Goal: Find specific page/section: Find specific page/section

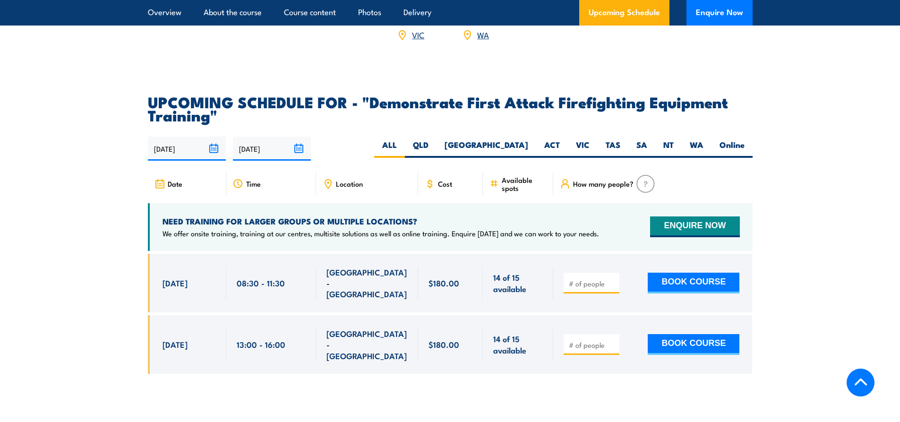
scroll to position [1653, 0]
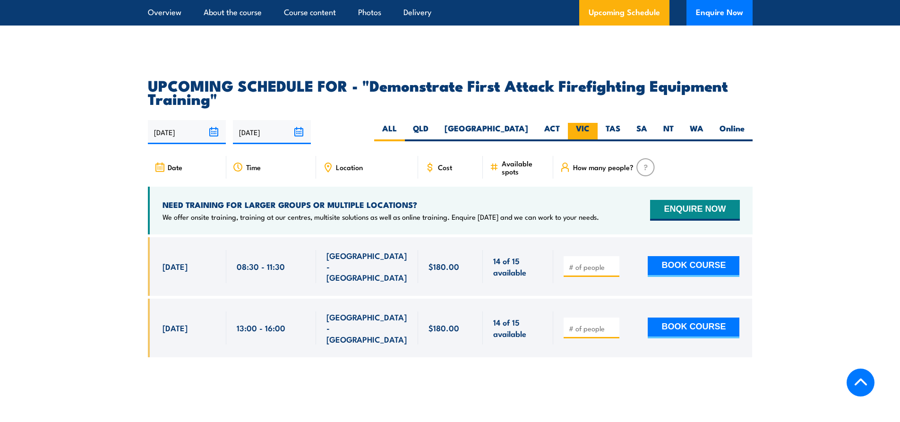
click at [586, 123] on label "VIC" at bounding box center [583, 132] width 30 height 18
click at [589, 123] on input "VIC" at bounding box center [592, 126] width 6 height 6
radio input "true"
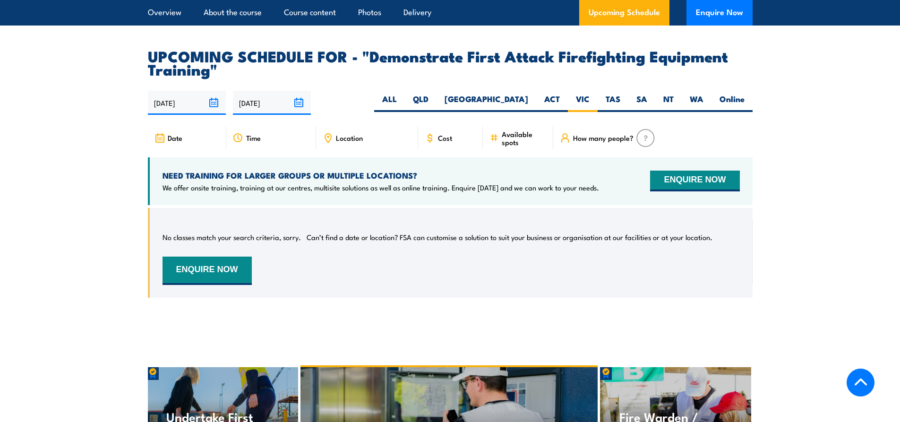
scroll to position [1665, 0]
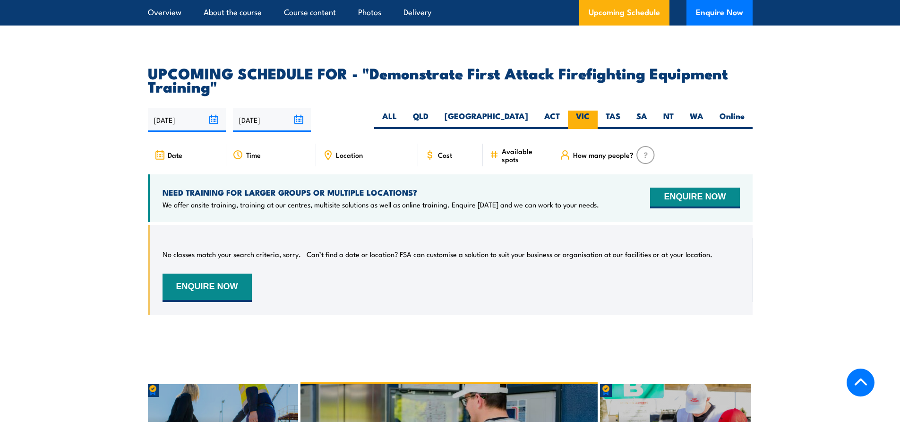
click at [581, 111] on label "VIC" at bounding box center [583, 120] width 30 height 18
click at [589, 111] on input "VIC" at bounding box center [592, 114] width 6 height 6
